Goal: Download file/media

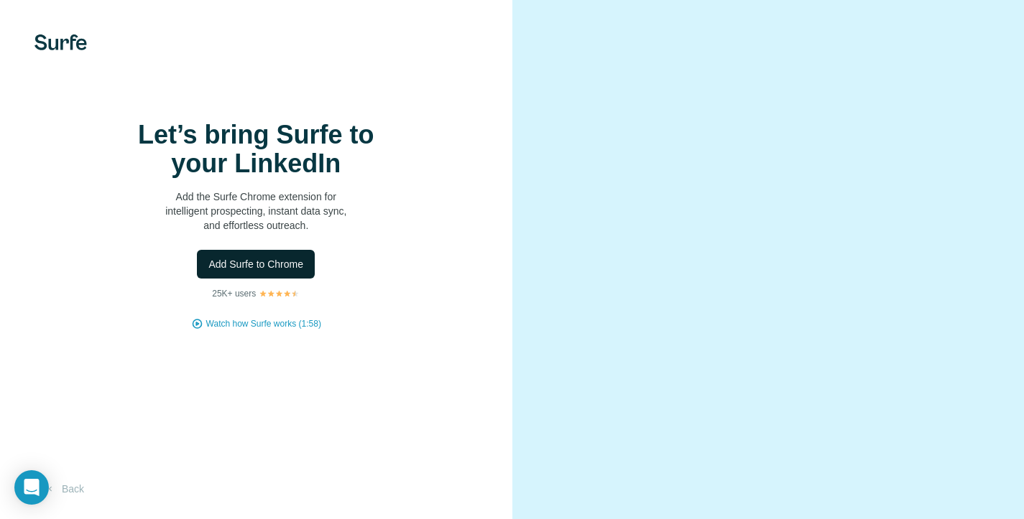
click at [263, 272] on span "Add Surfe to Chrome" at bounding box center [255, 264] width 95 height 14
click at [270, 330] on span "Watch how Surfe works (1:58)" at bounding box center [263, 324] width 115 height 13
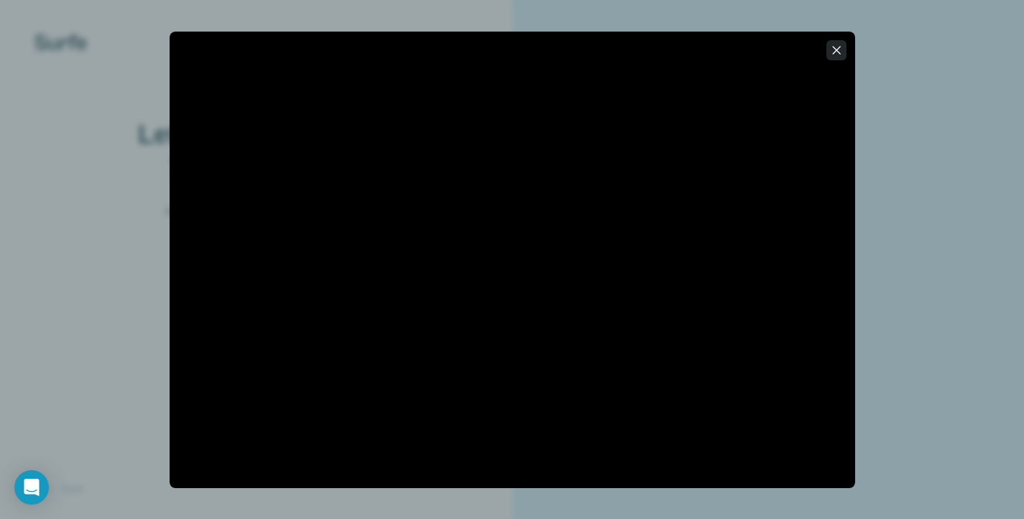
click at [833, 50] on icon "button" at bounding box center [836, 50] width 14 height 14
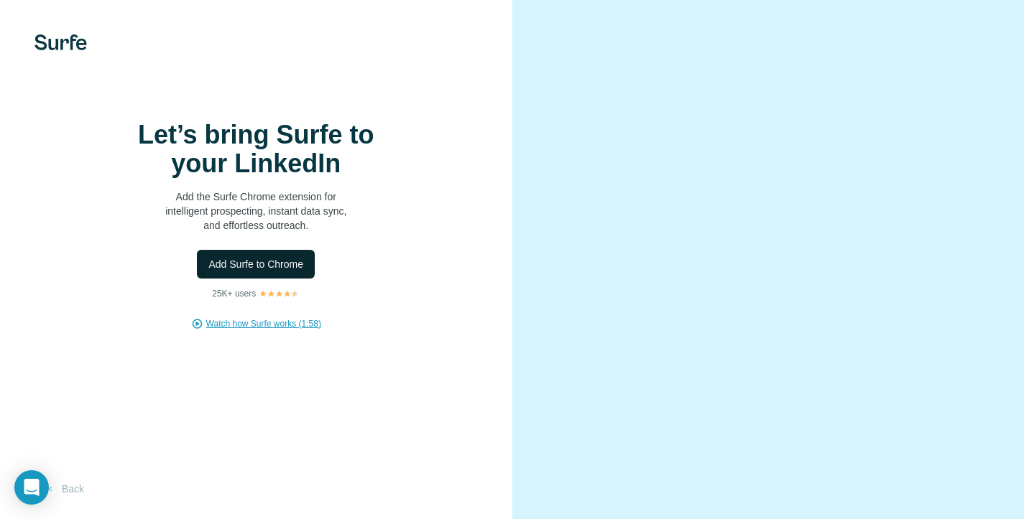
click at [251, 272] on span "Add Surfe to Chrome" at bounding box center [255, 264] width 95 height 14
click at [262, 272] on span "Add Surfe to Chrome" at bounding box center [255, 264] width 95 height 14
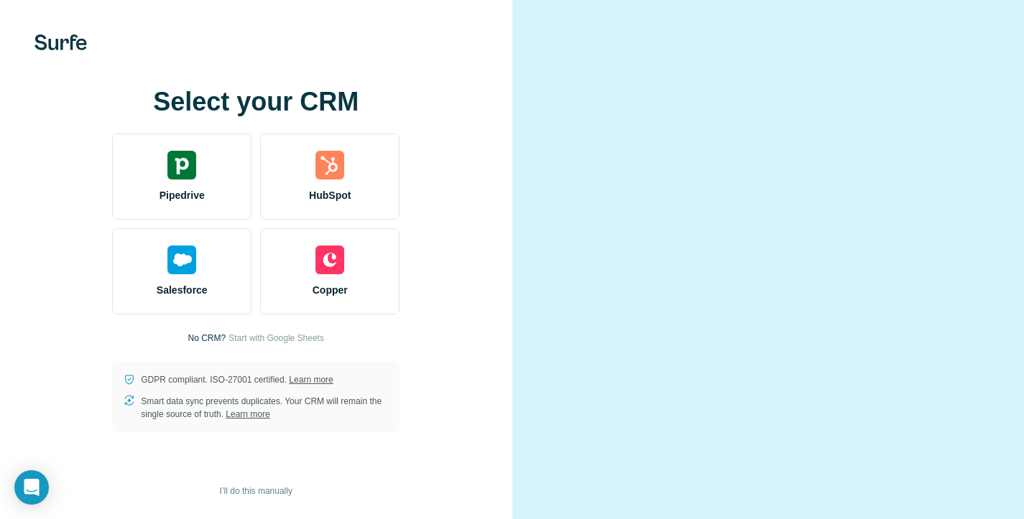
click at [404, 51] on div "Select your CRM Pipedrive HubSpot Salesforce Copper No CRM? Start with Google S…" at bounding box center [256, 259] width 512 height 519
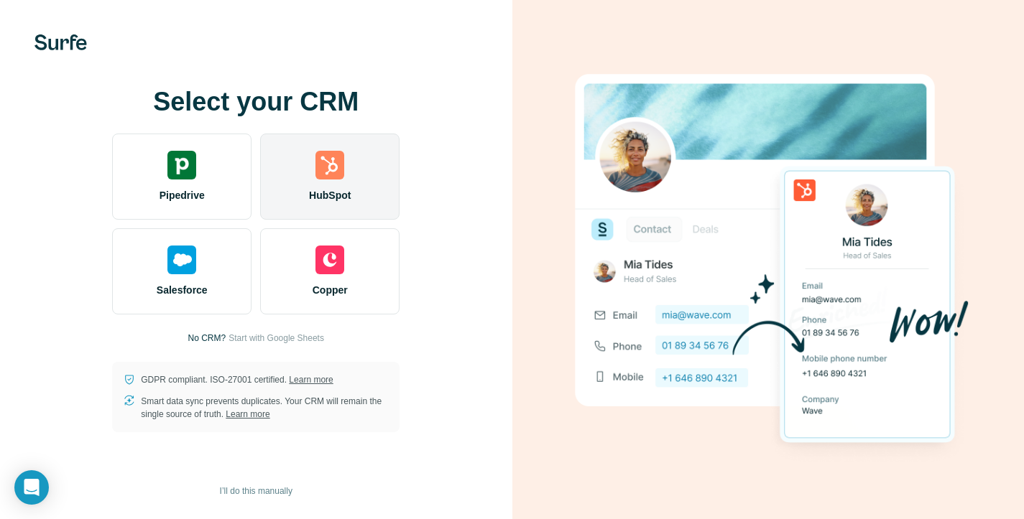
click at [320, 185] on div "HubSpot" at bounding box center [329, 177] width 139 height 86
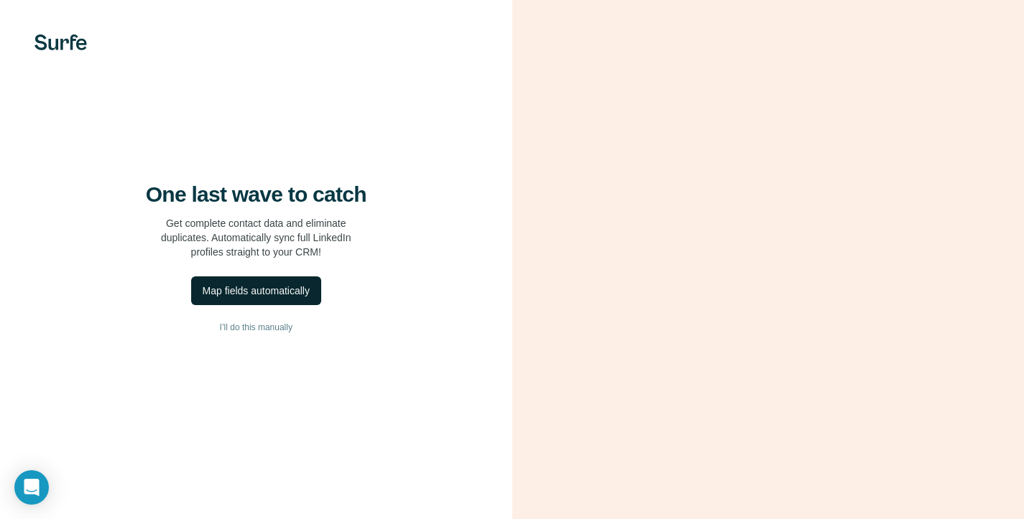
click at [246, 298] on div "Map fields automatically" at bounding box center [256, 291] width 107 height 14
